Goal: Task Accomplishment & Management: Manage account settings

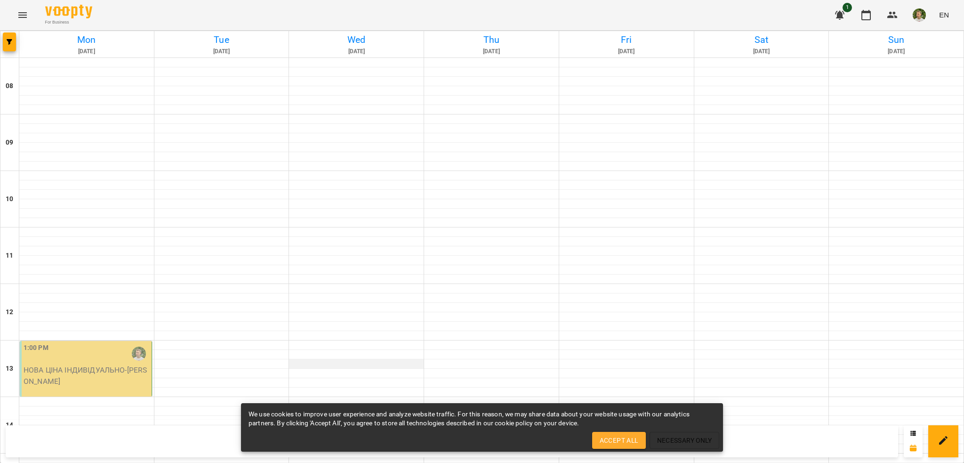
scroll to position [235, 0]
click at [76, 343] on div "1:00 PM" at bounding box center [87, 354] width 126 height 22
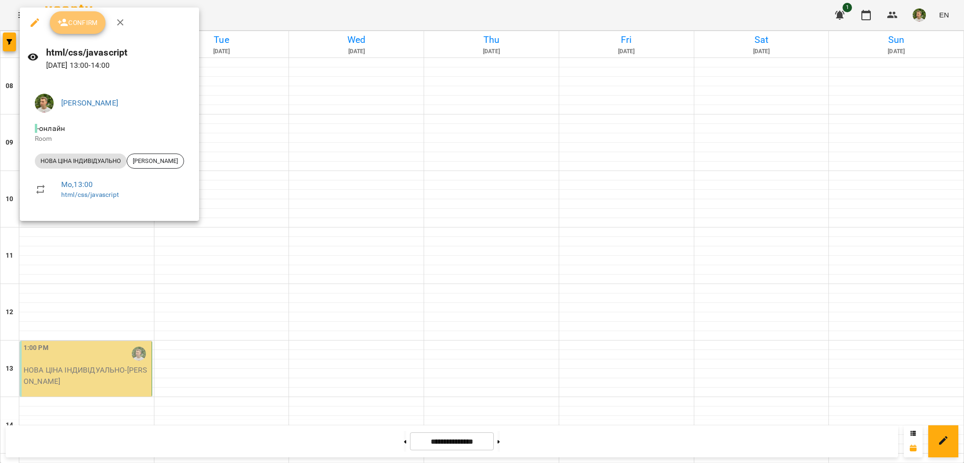
click at [83, 19] on span "Confirm" at bounding box center [77, 22] width 40 height 11
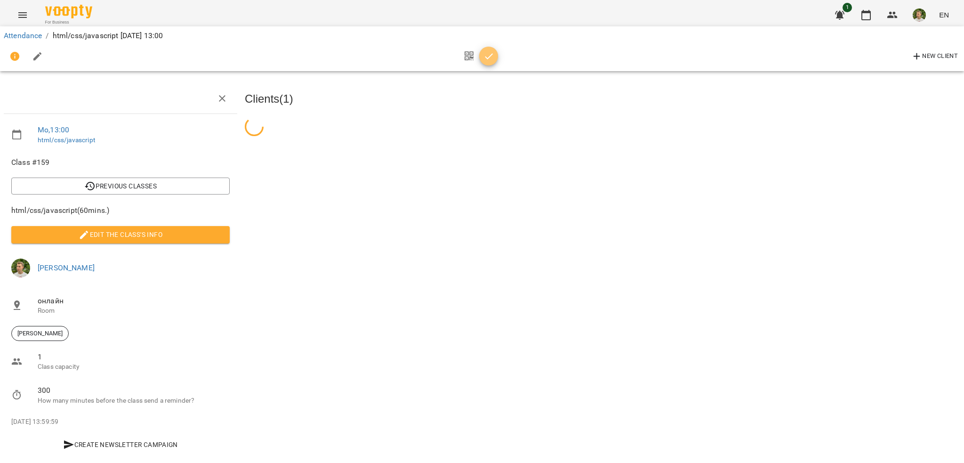
click at [491, 57] on icon "button" at bounding box center [489, 56] width 11 height 11
